Goal: Transaction & Acquisition: Subscribe to service/newsletter

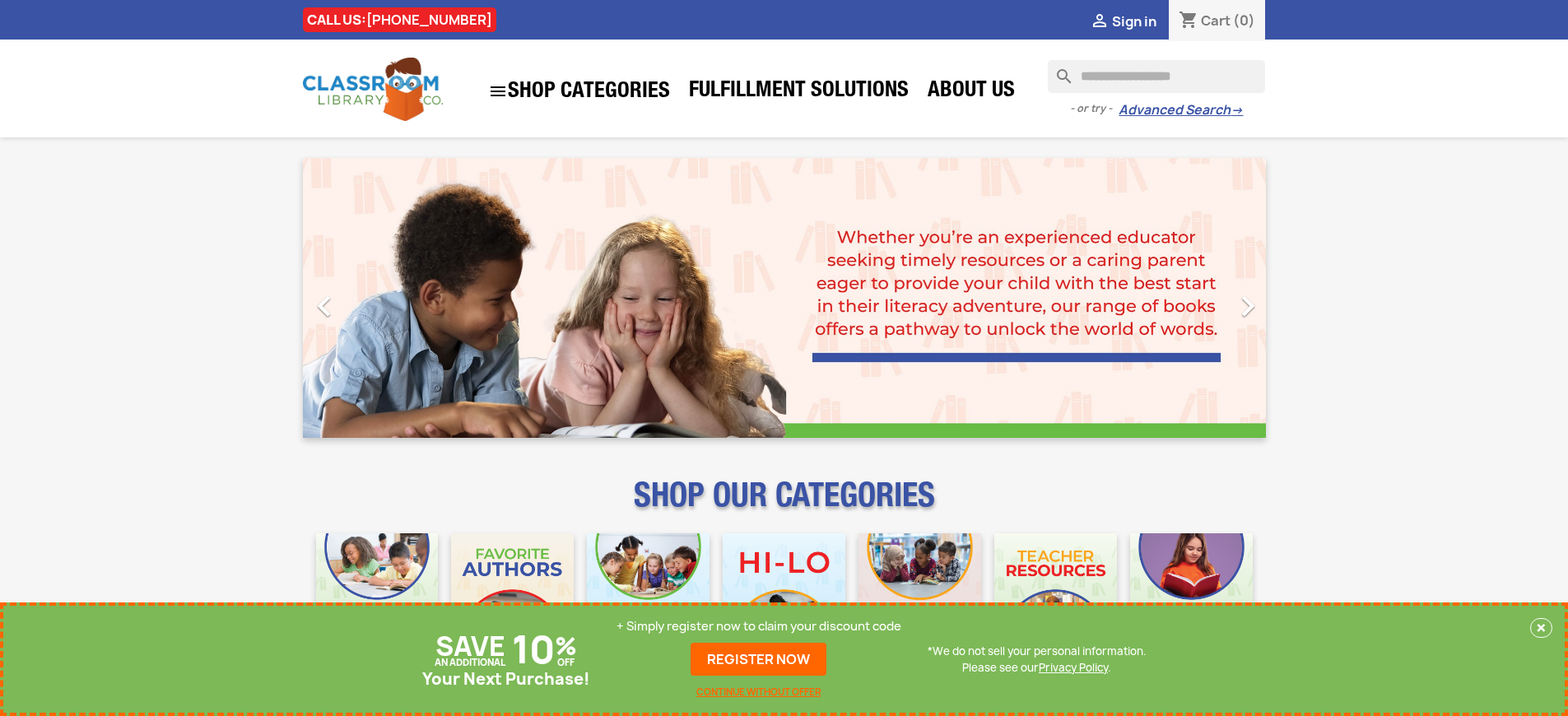
click at [759, 626] on p "+ Simply register now to claim your discount code" at bounding box center [759, 626] width 285 height 17
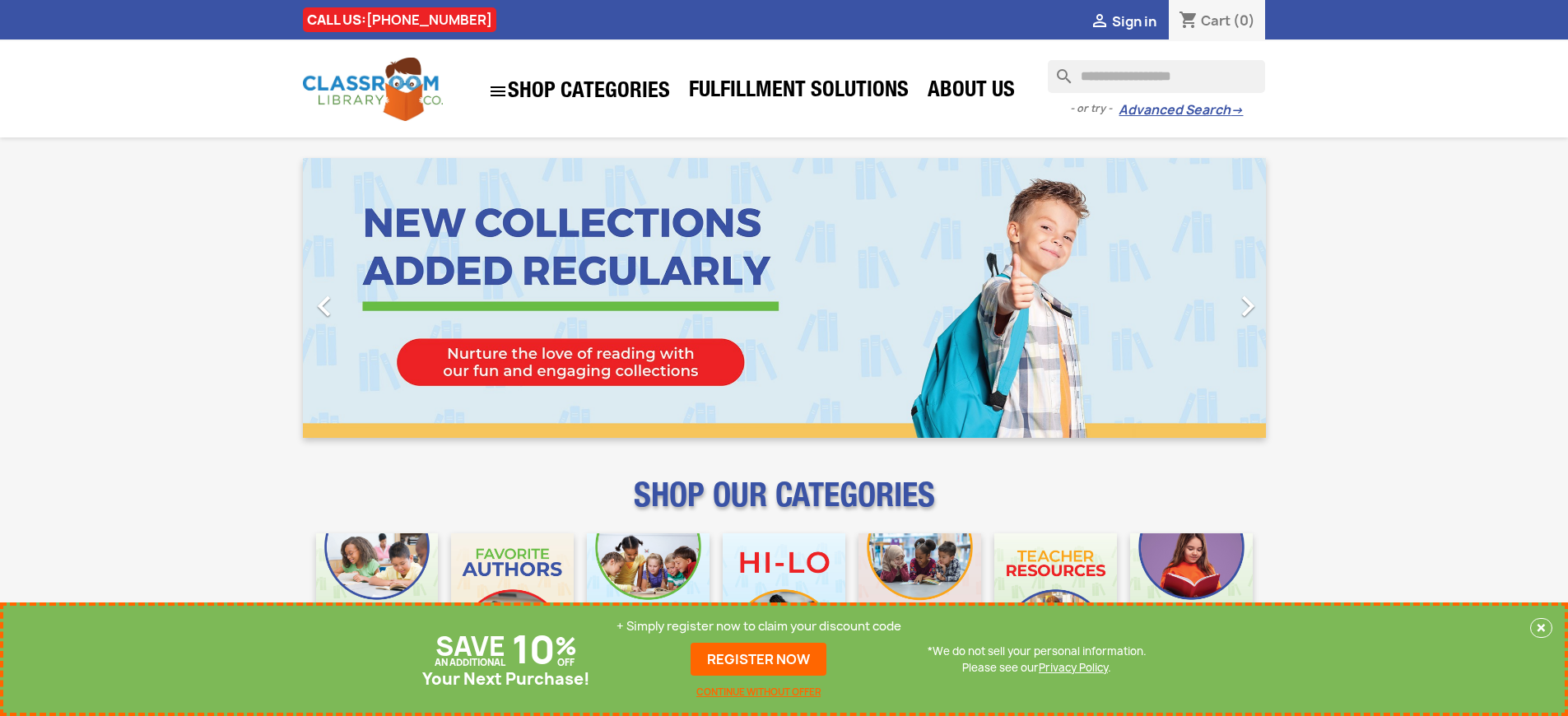
click at [759, 626] on p "+ Simply register now to claim your discount code" at bounding box center [759, 626] width 285 height 17
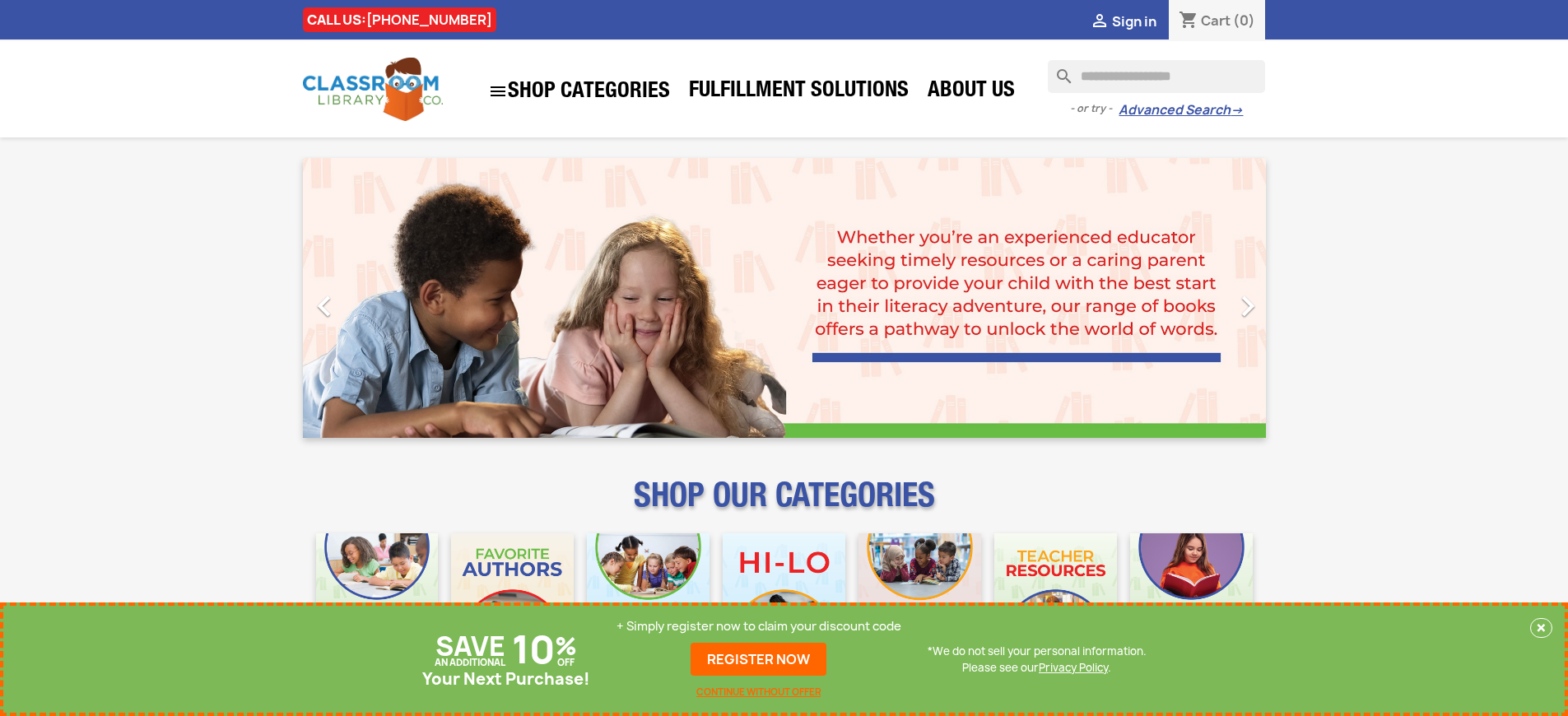
click at [759, 626] on p "+ Simply register now to claim your discount code" at bounding box center [759, 626] width 285 height 17
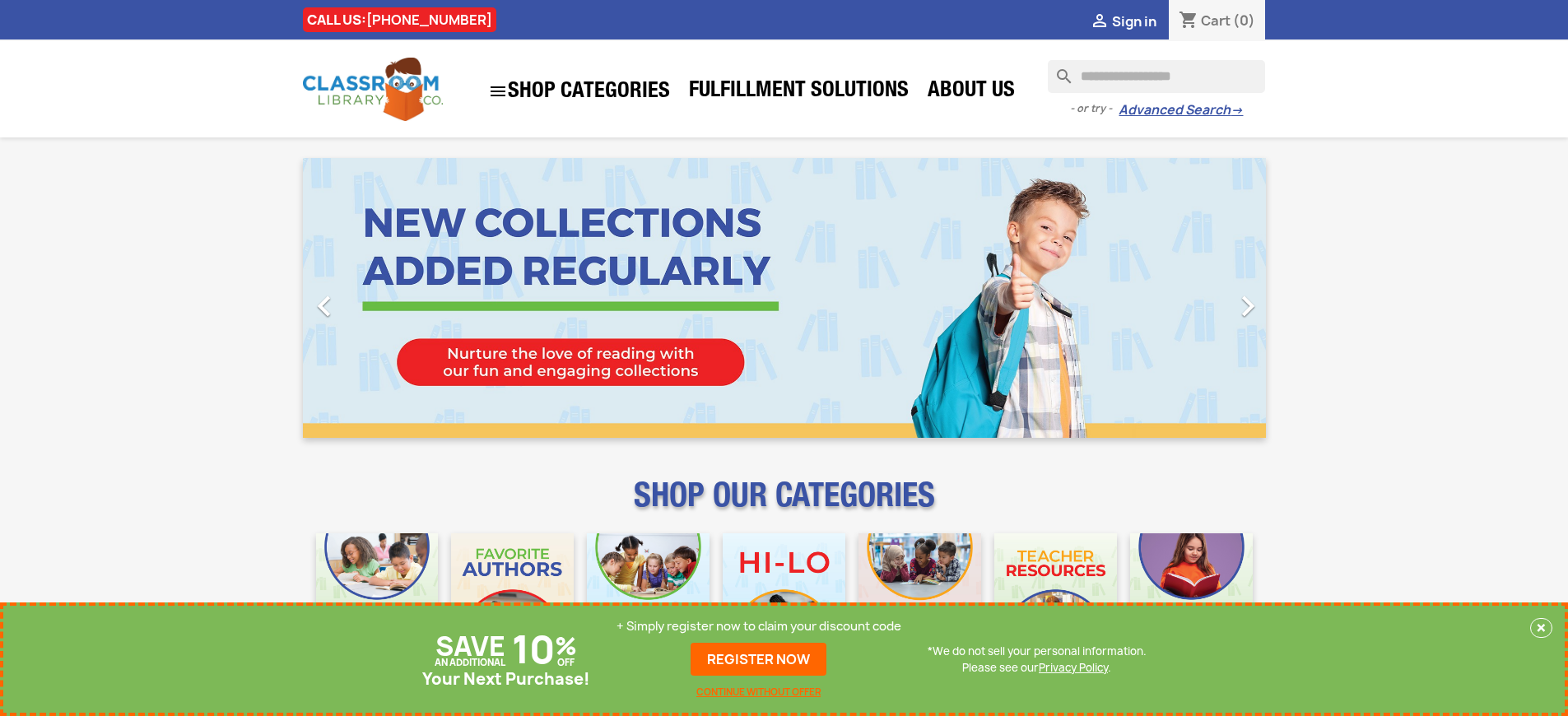
click at [759, 626] on p "+ Simply register now to claim your discount code" at bounding box center [759, 626] width 285 height 17
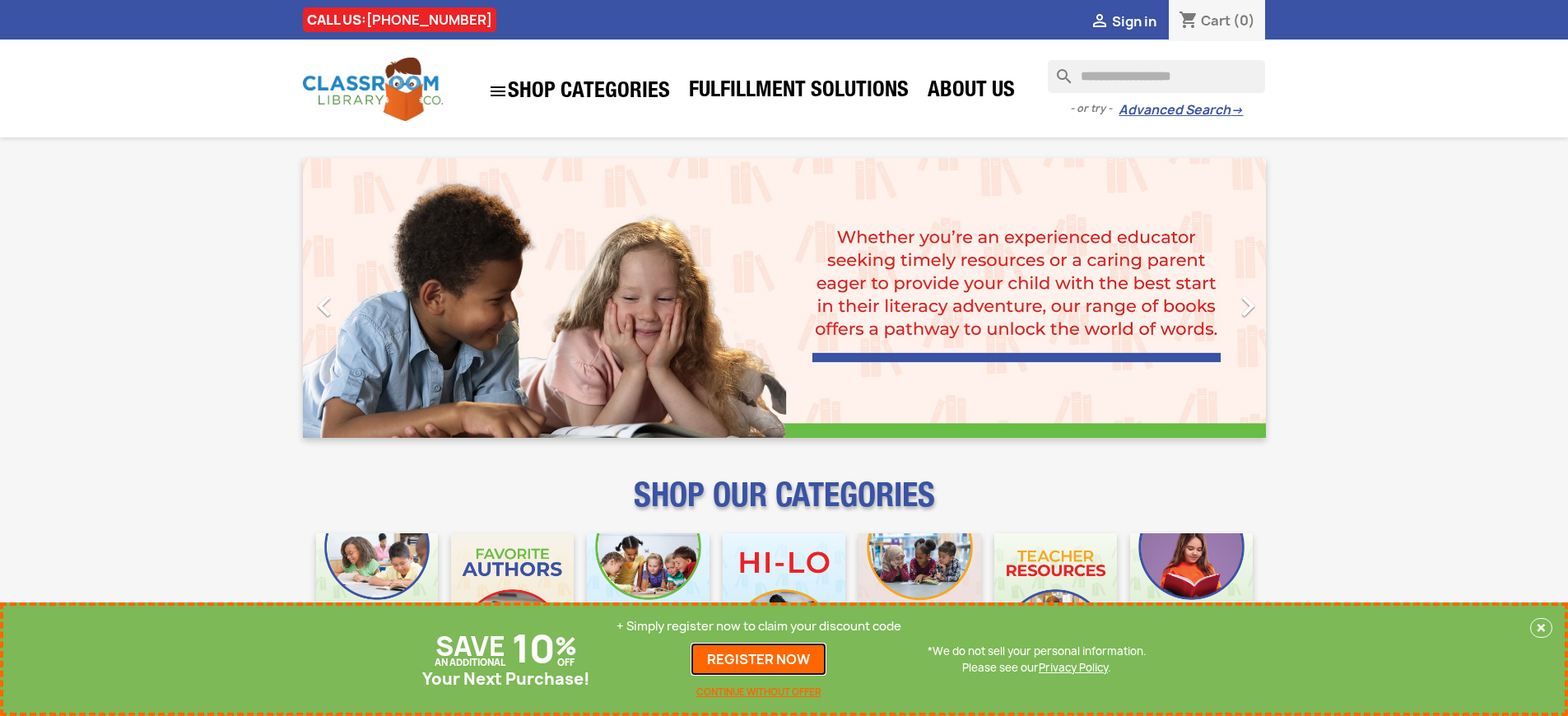
click at [759, 660] on link "REGISTER NOW" at bounding box center [758, 660] width 136 height 33
click at [759, 626] on p "+ Simply register now to claim your discount code" at bounding box center [759, 626] width 285 height 17
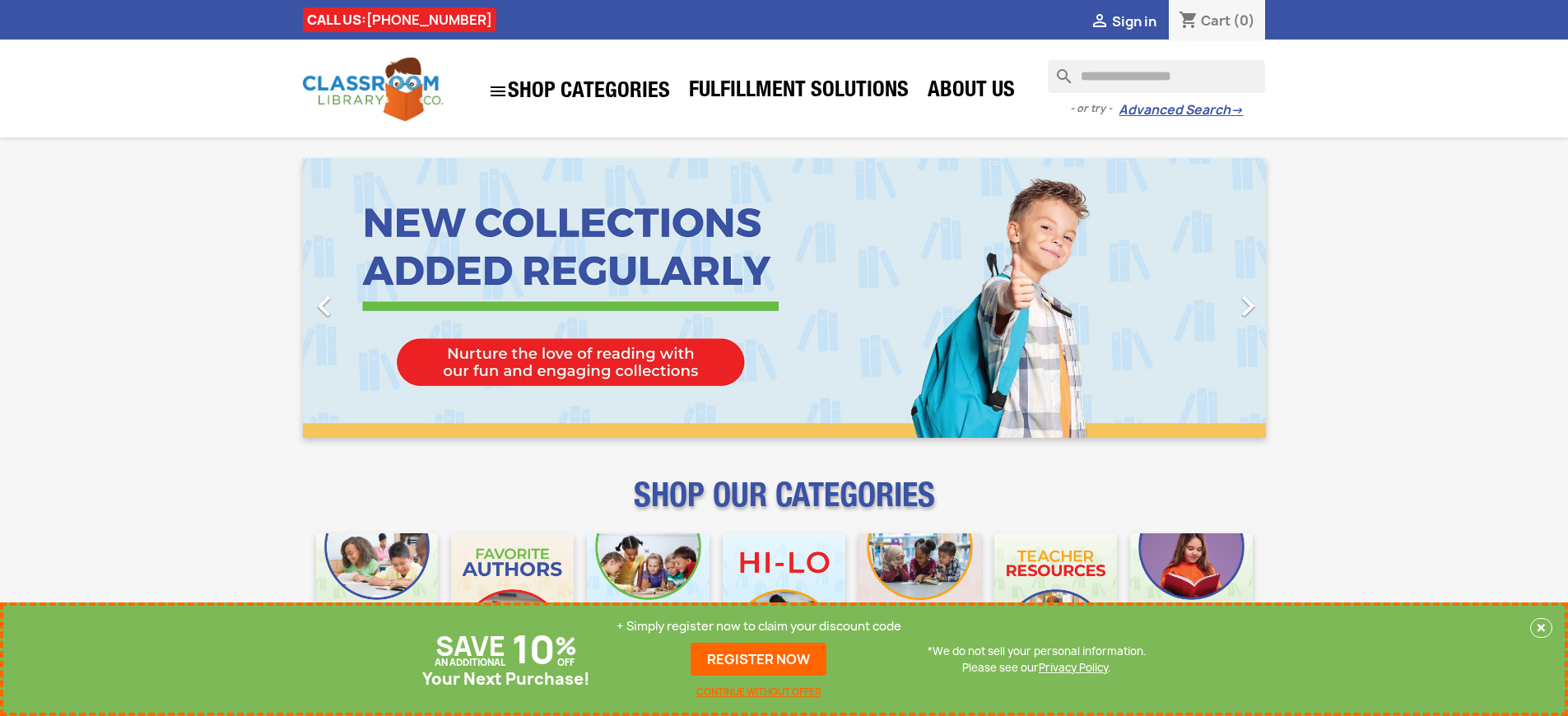
click at [759, 626] on p "+ Simply register now to claim your discount code" at bounding box center [759, 626] width 285 height 17
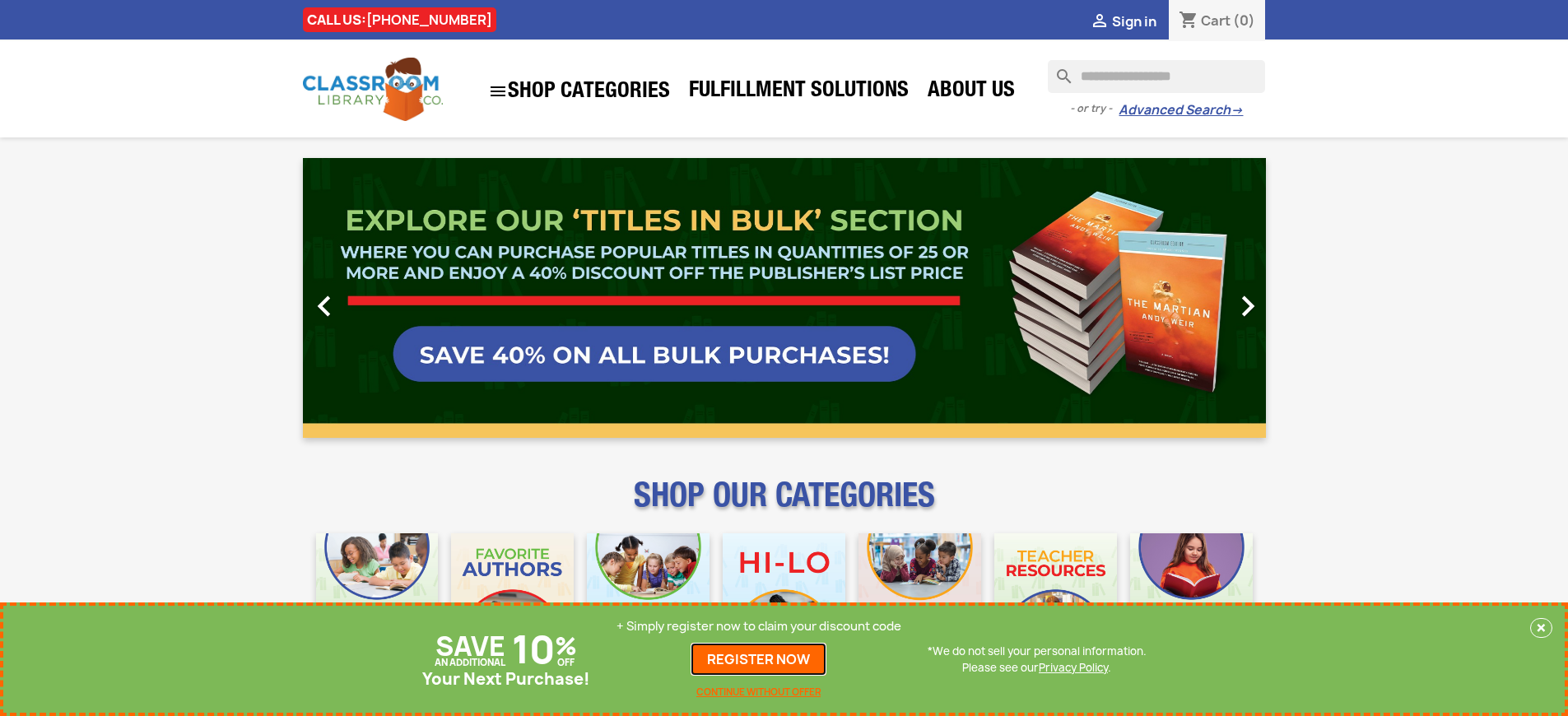
click at [759, 660] on link "REGISTER NOW" at bounding box center [758, 660] width 136 height 33
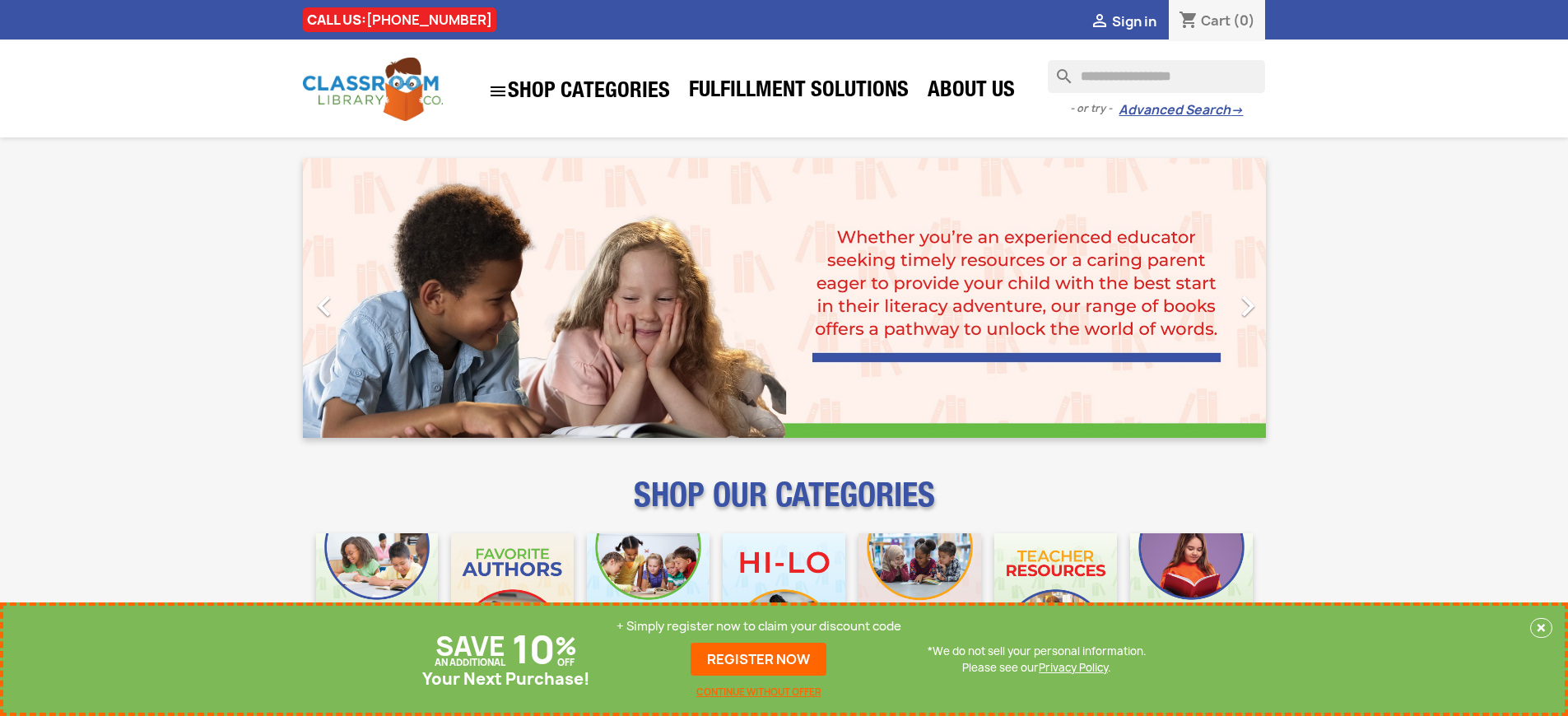
click at [759, 626] on p "+ Simply register now to claim your discount code" at bounding box center [759, 626] width 285 height 17
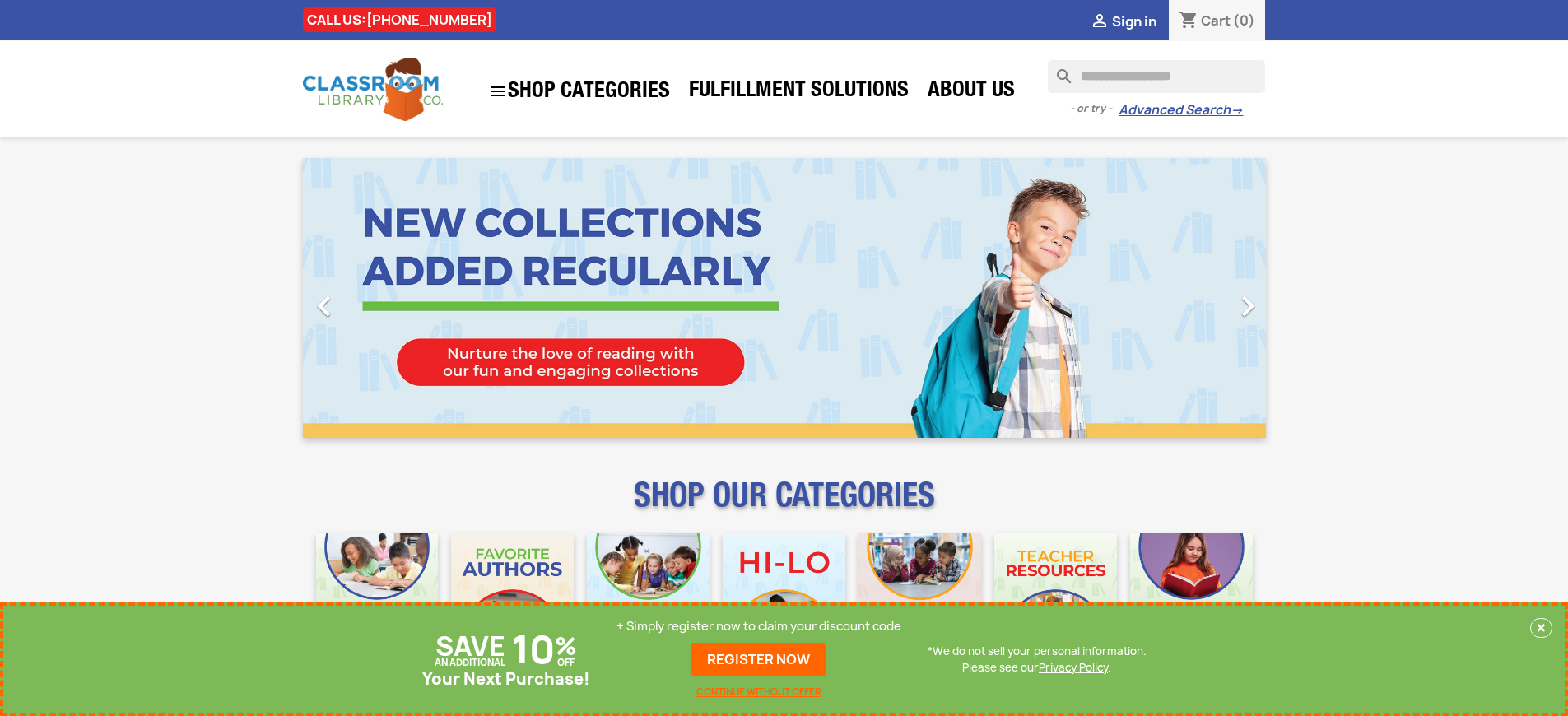
click at [759, 626] on p "+ Simply register now to claim your discount code" at bounding box center [759, 626] width 285 height 17
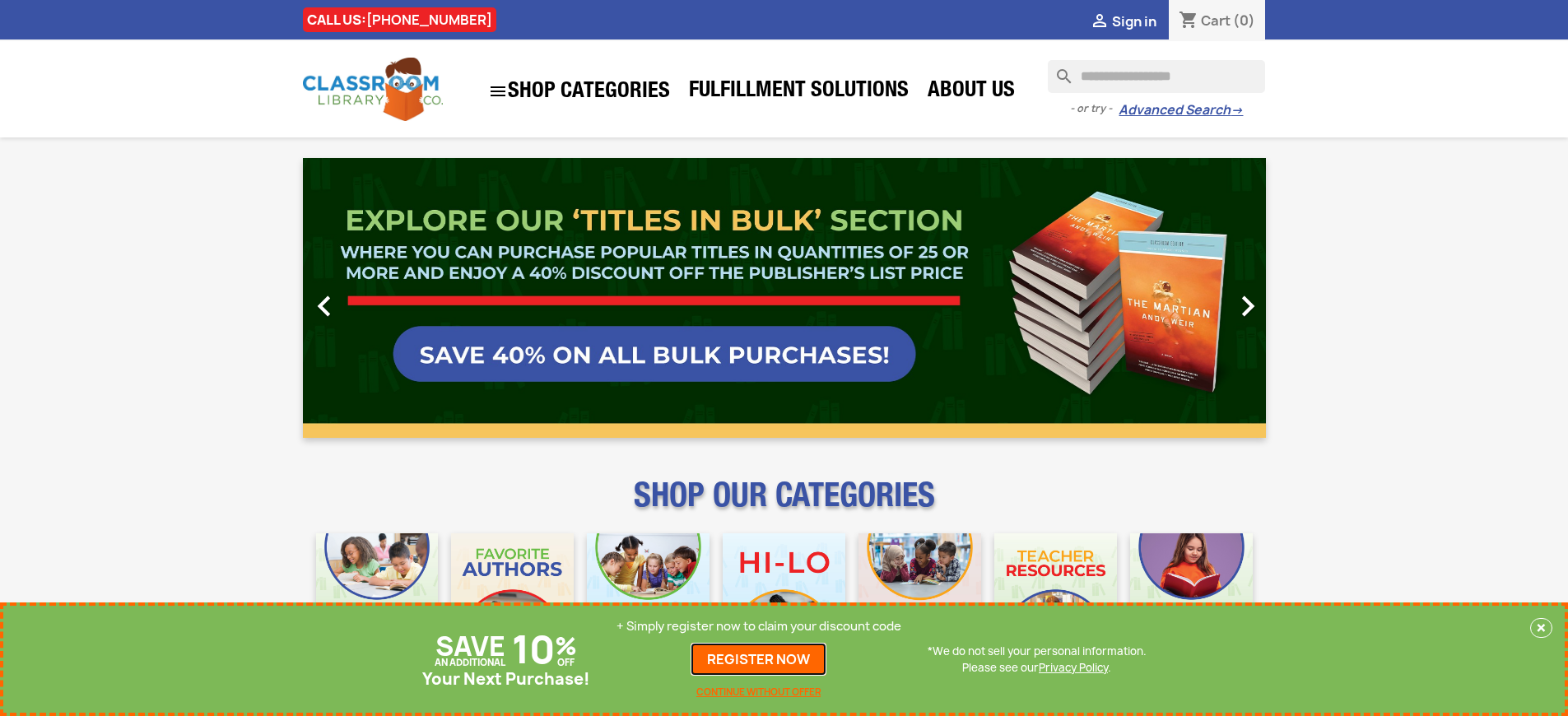
click at [759, 660] on link "REGISTER NOW" at bounding box center [758, 660] width 136 height 33
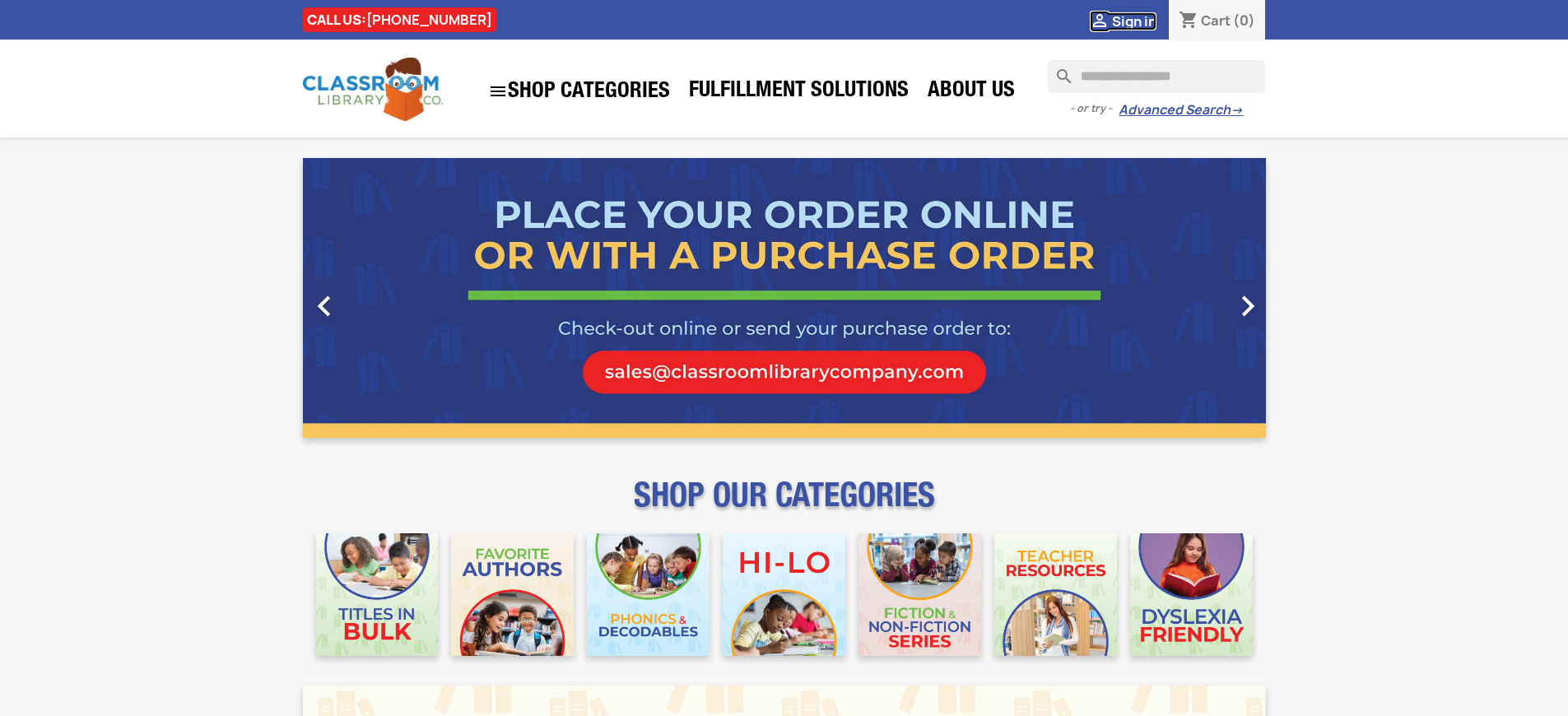
click at [1133, 20] on span "Sign in" at bounding box center [1133, 21] width 44 height 19
